Goal: Check status: Check status

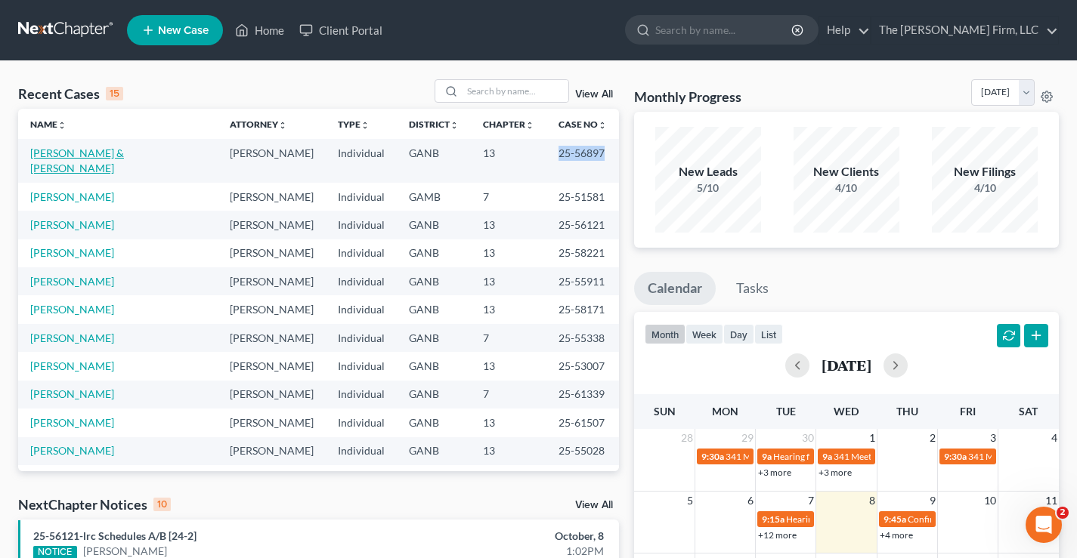
click at [67, 168] on link "[PERSON_NAME] & [PERSON_NAME]" at bounding box center [77, 161] width 94 height 28
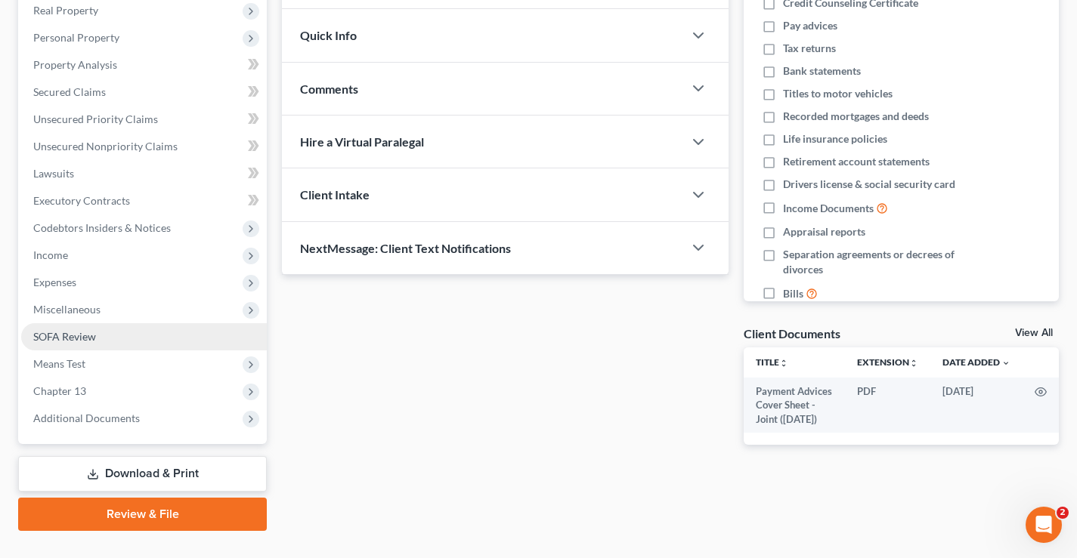
scroll to position [272, 0]
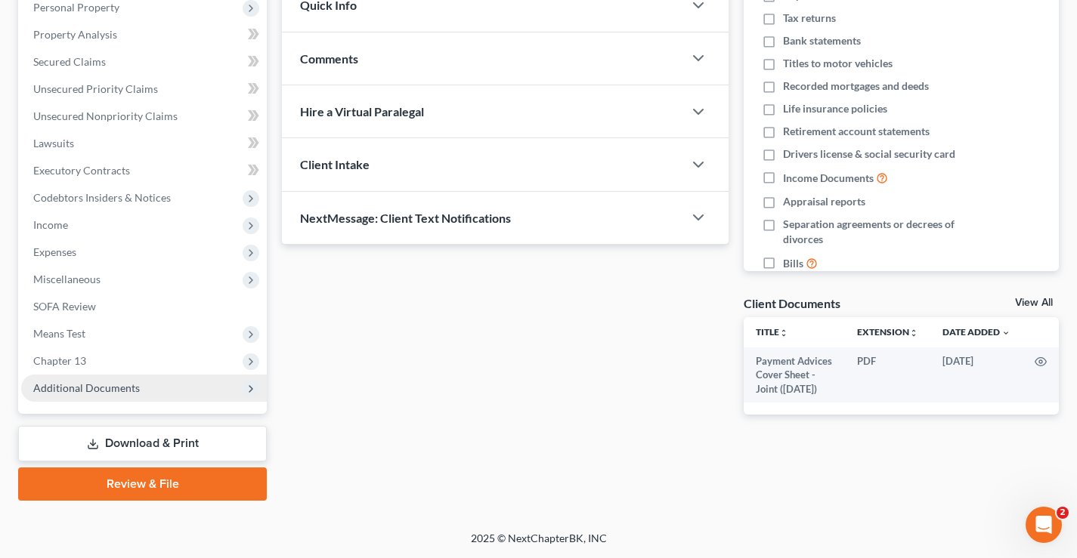
click at [92, 388] on span "Additional Documents" at bounding box center [86, 387] width 107 height 13
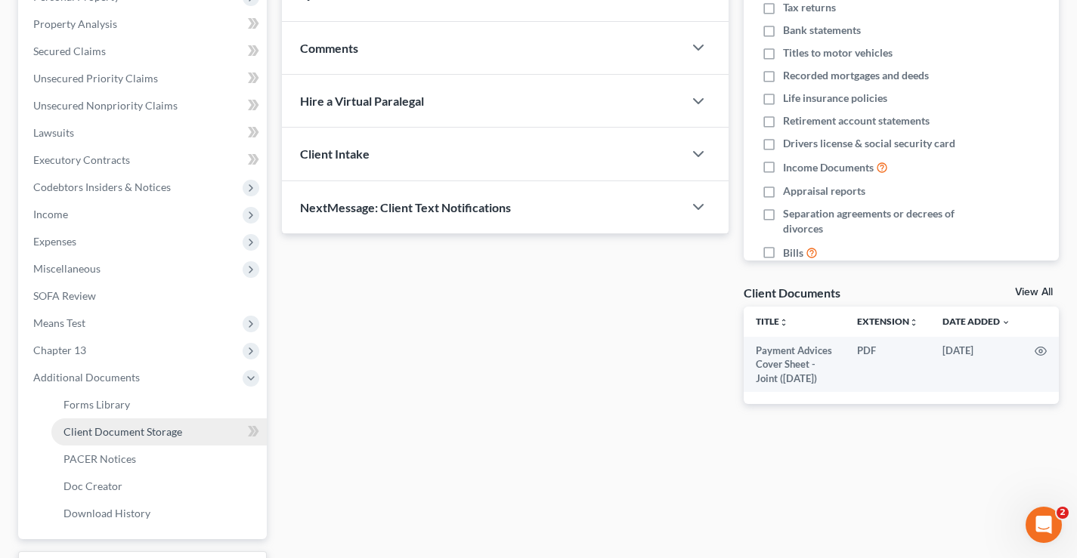
scroll to position [408, 0]
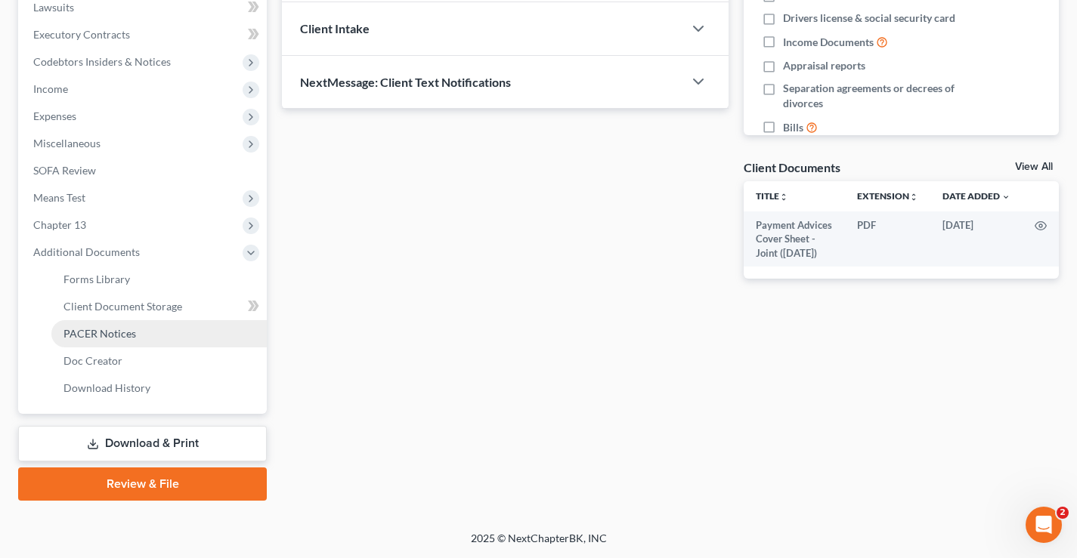
click at [92, 336] on span "PACER Notices" at bounding box center [99, 333] width 73 height 13
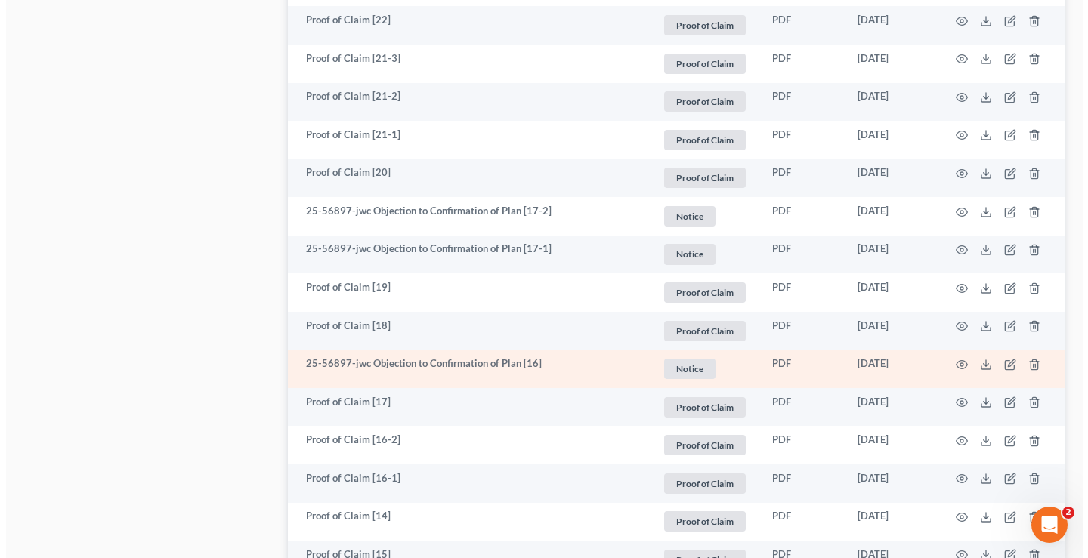
scroll to position [1662, 0]
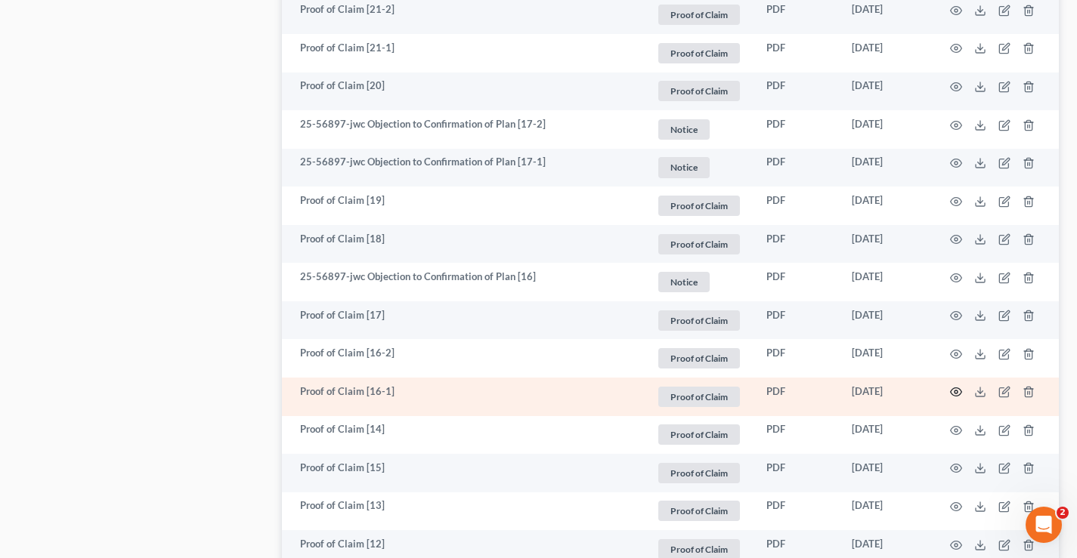
click at [956, 394] on circle "button" at bounding box center [955, 392] width 3 height 3
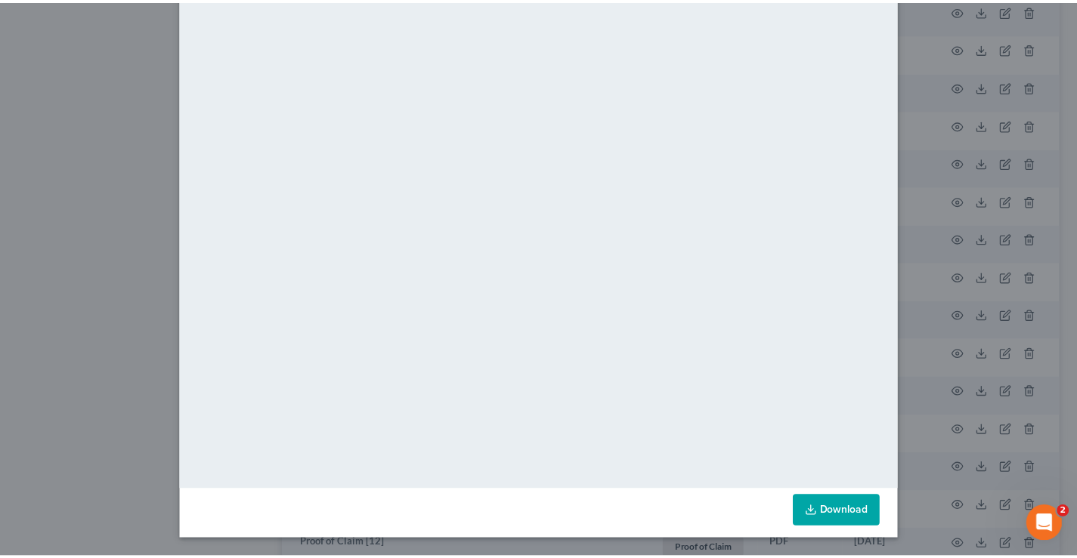
scroll to position [0, 0]
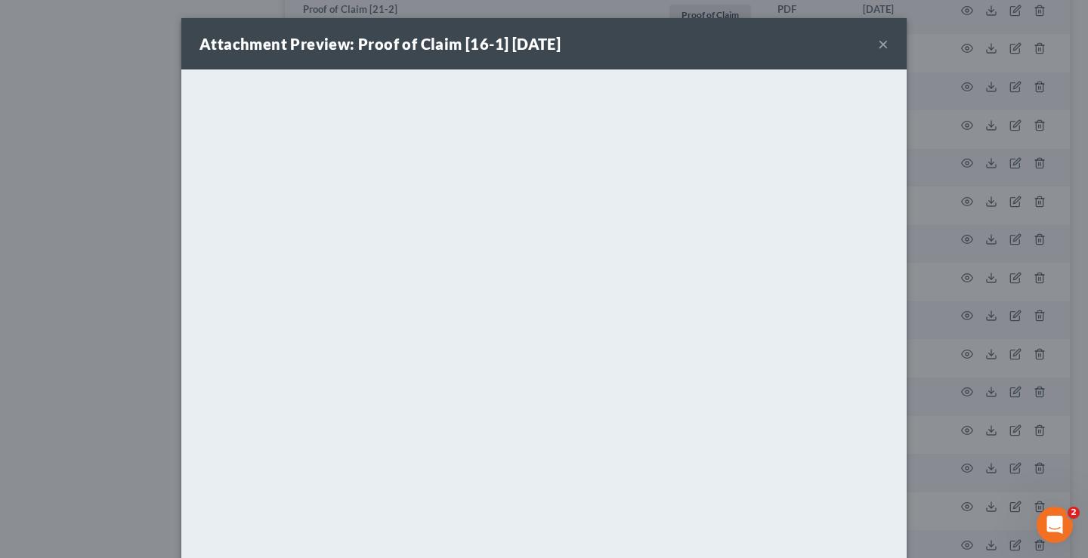
click at [878, 43] on button "×" at bounding box center [883, 44] width 11 height 18
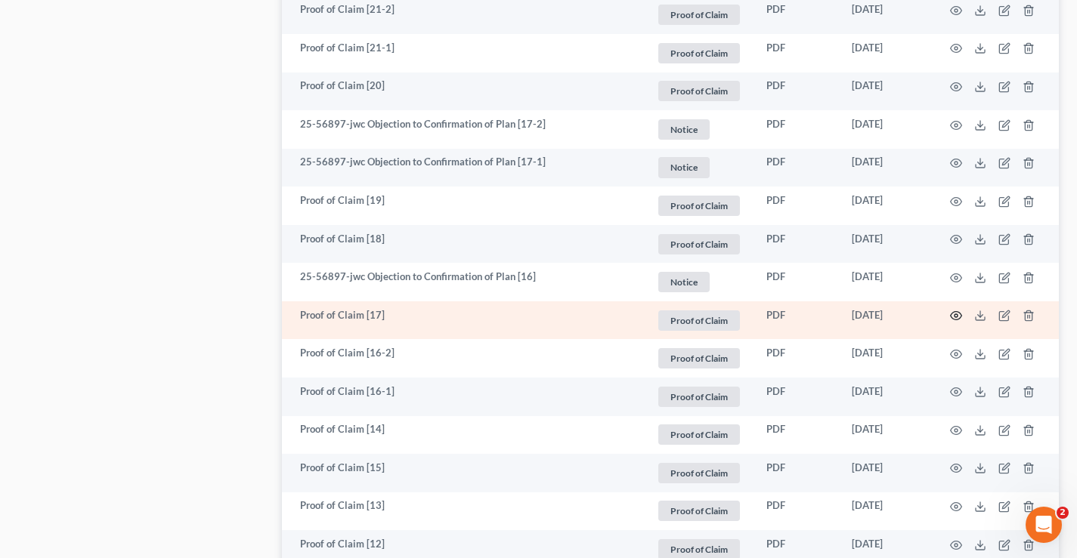
click at [951, 316] on icon "button" at bounding box center [956, 316] width 12 height 12
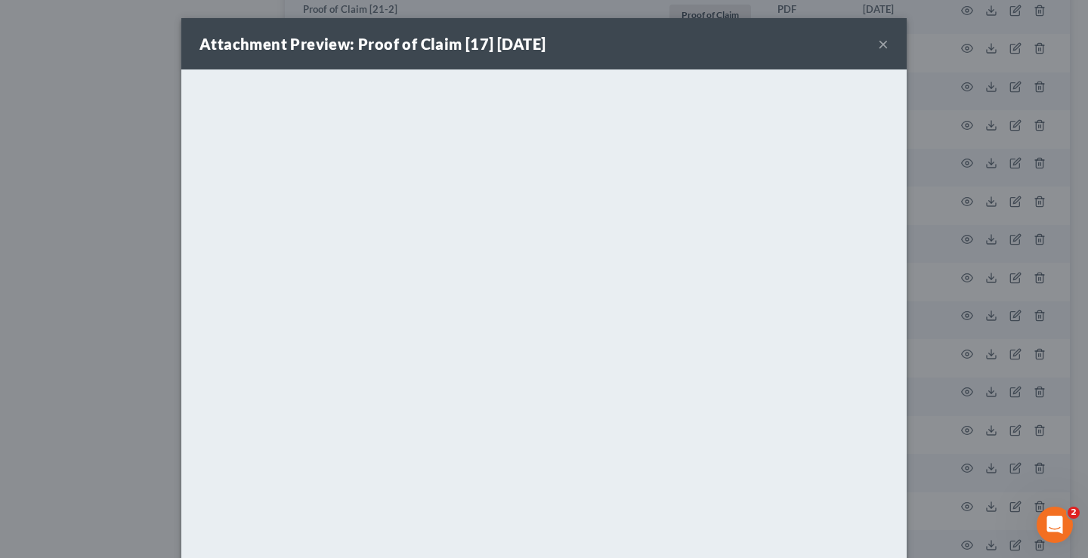
click at [879, 44] on button "×" at bounding box center [883, 44] width 11 height 18
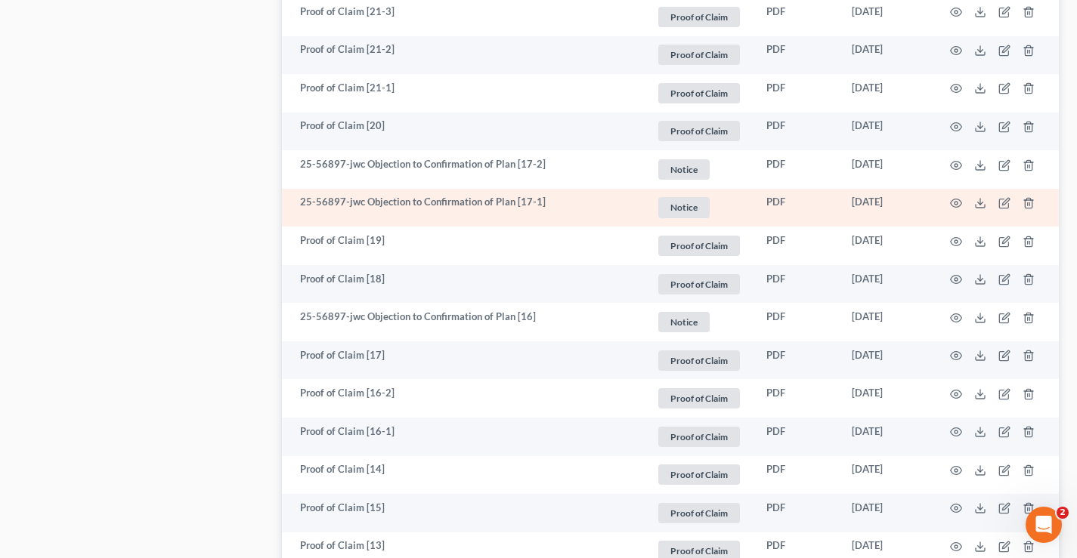
scroll to position [1586, 0]
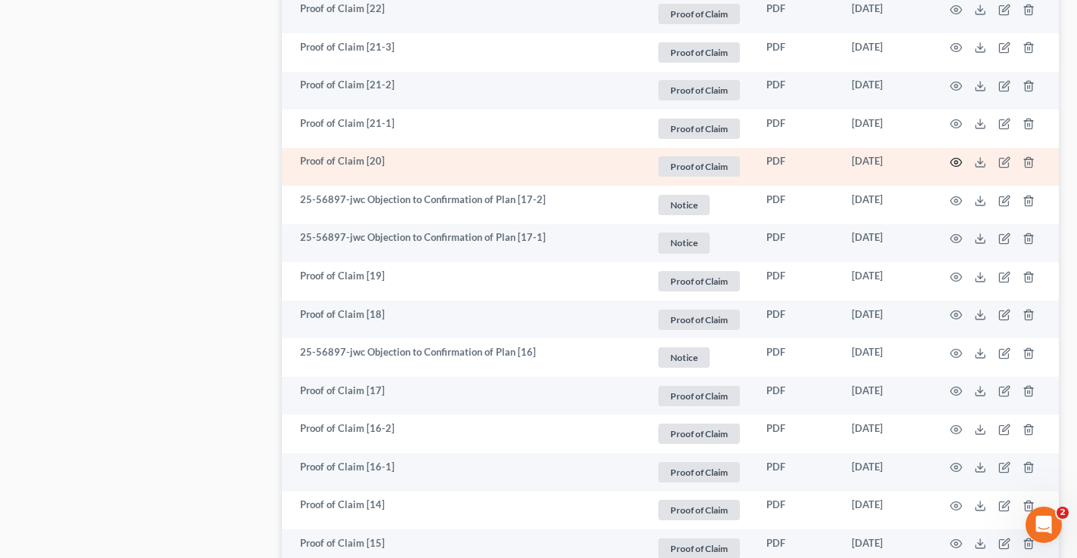
click at [953, 163] on icon "button" at bounding box center [956, 162] width 12 height 12
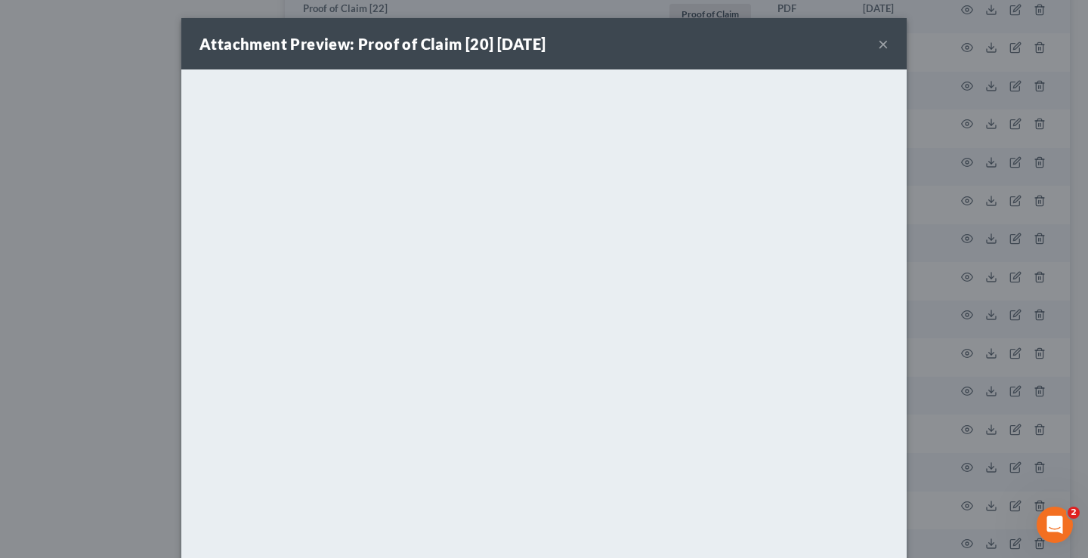
click at [878, 45] on button "×" at bounding box center [883, 44] width 11 height 18
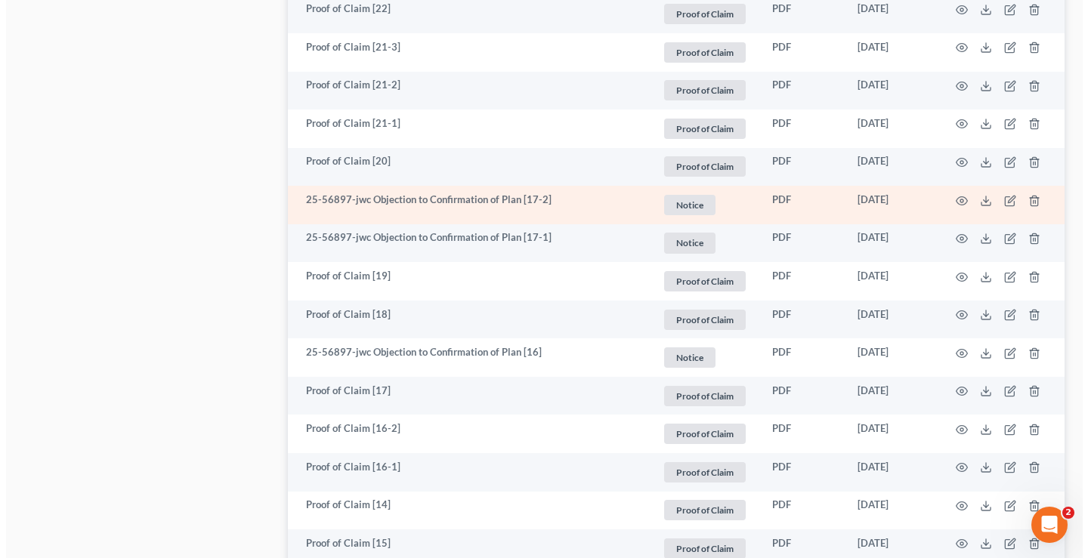
scroll to position [1511, 0]
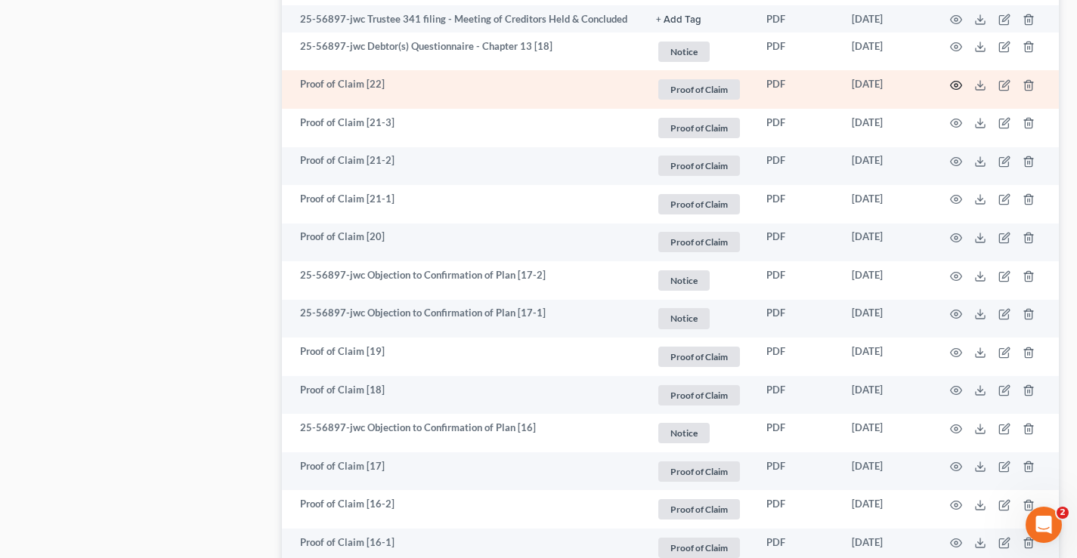
click at [954, 85] on circle "button" at bounding box center [955, 85] width 3 height 3
